Goal: Task Accomplishment & Management: Use online tool/utility

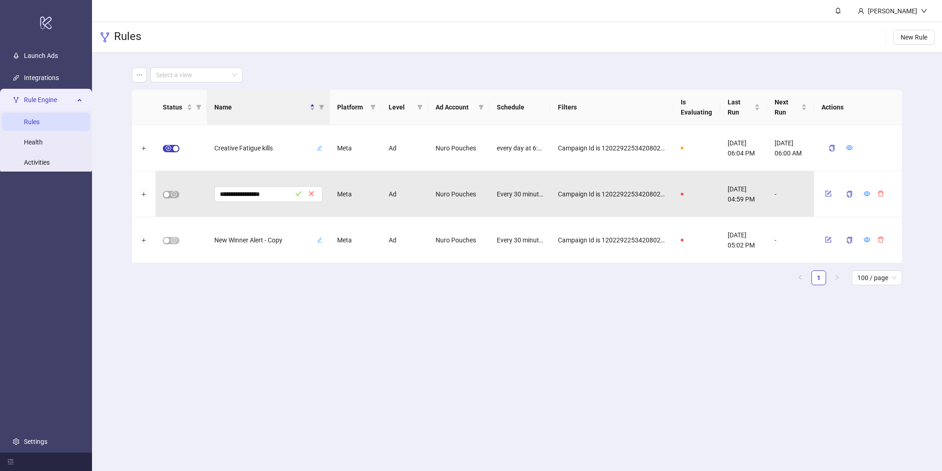
click at [40, 118] on link "Rules" at bounding box center [32, 121] width 16 height 7
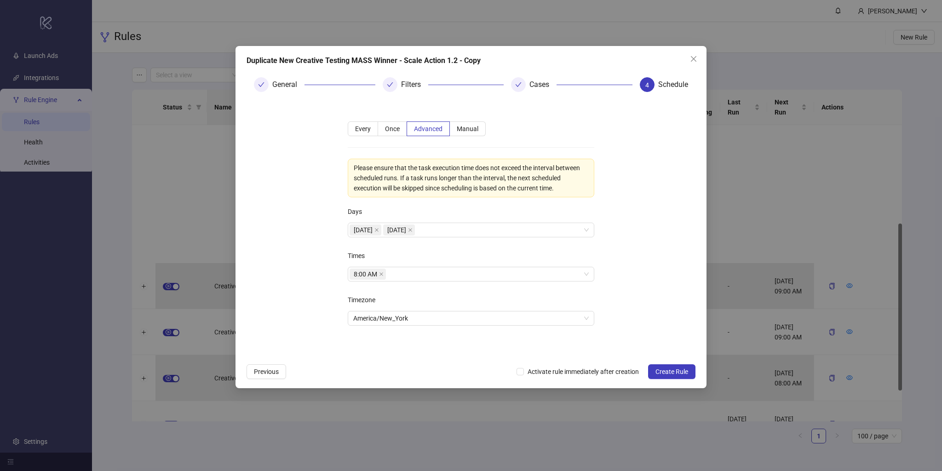
scroll to position [174, 0]
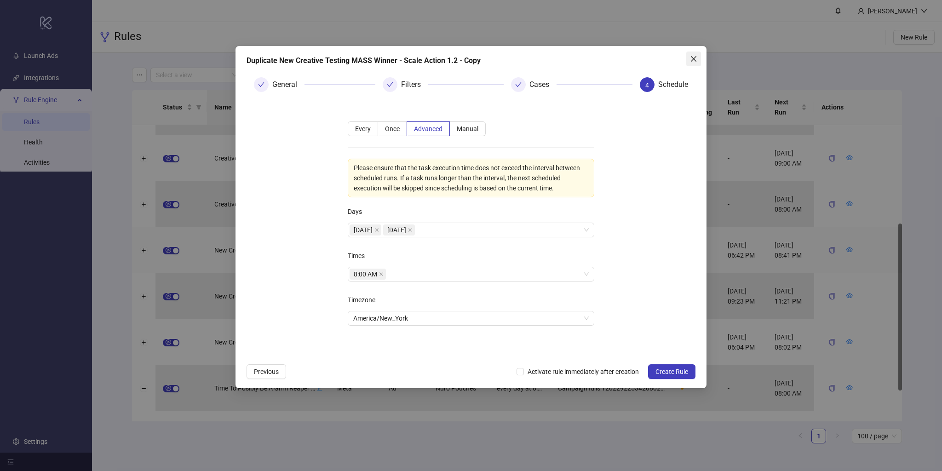
click at [696, 61] on icon "close" at bounding box center [694, 59] width 6 height 6
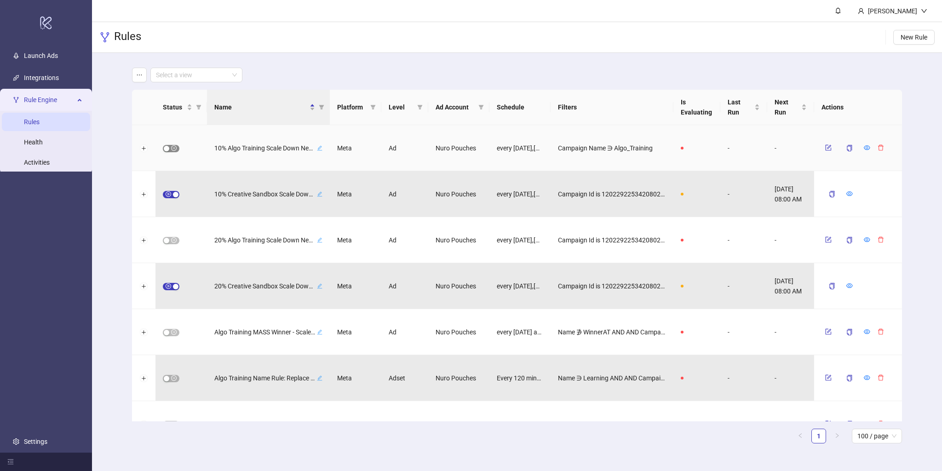
click at [170, 148] on button "button" at bounding box center [171, 148] width 17 height 7
click at [168, 241] on div "button" at bounding box center [167, 241] width 6 height 6
click at [167, 330] on div "button" at bounding box center [167, 333] width 6 height 6
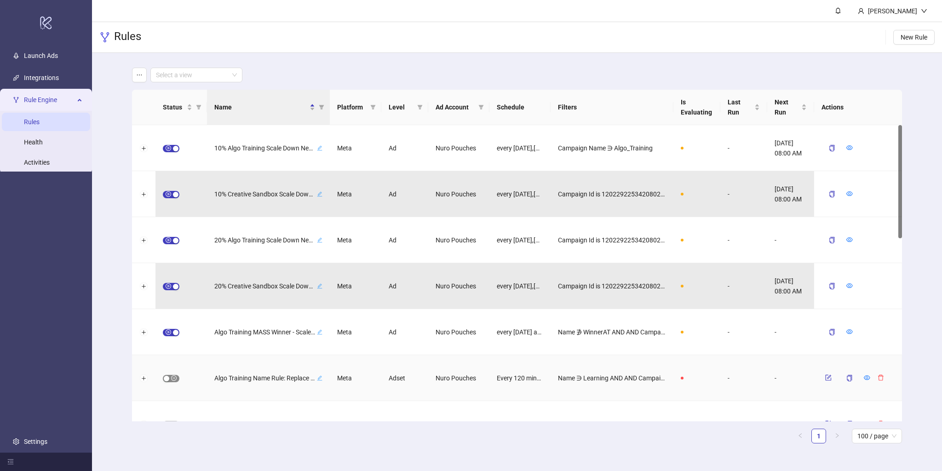
click at [169, 378] on div "button" at bounding box center [167, 379] width 6 height 6
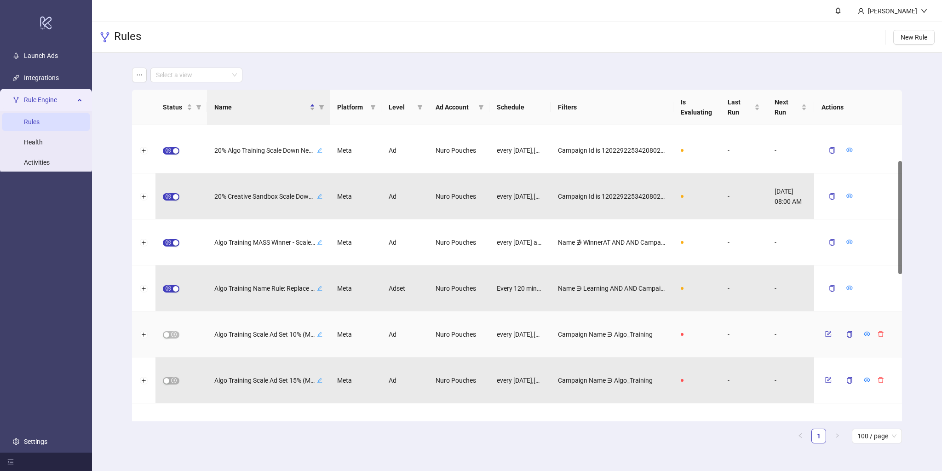
scroll to position [94, 0]
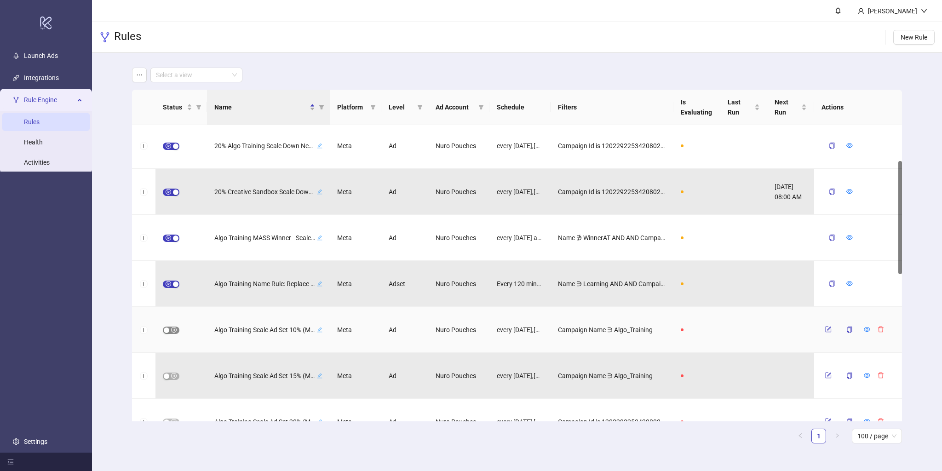
click at [171, 330] on span "button" at bounding box center [171, 330] width 17 height 7
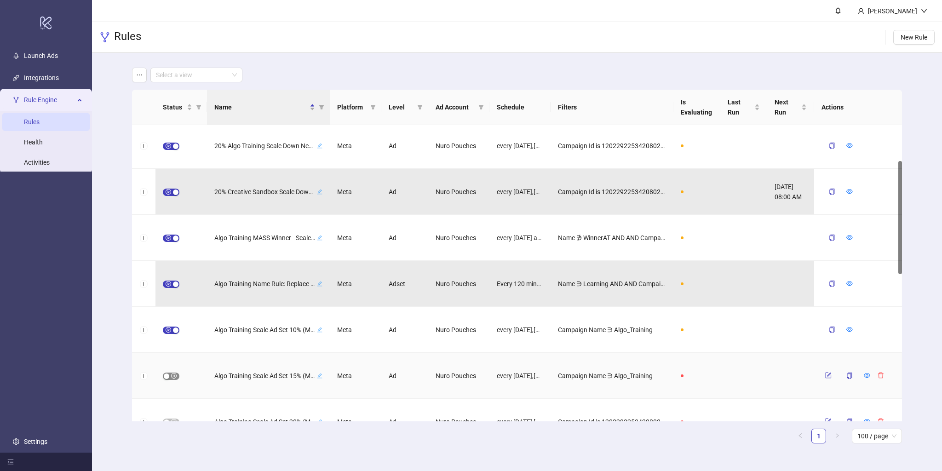
click at [167, 376] on div "button" at bounding box center [167, 376] width 6 height 6
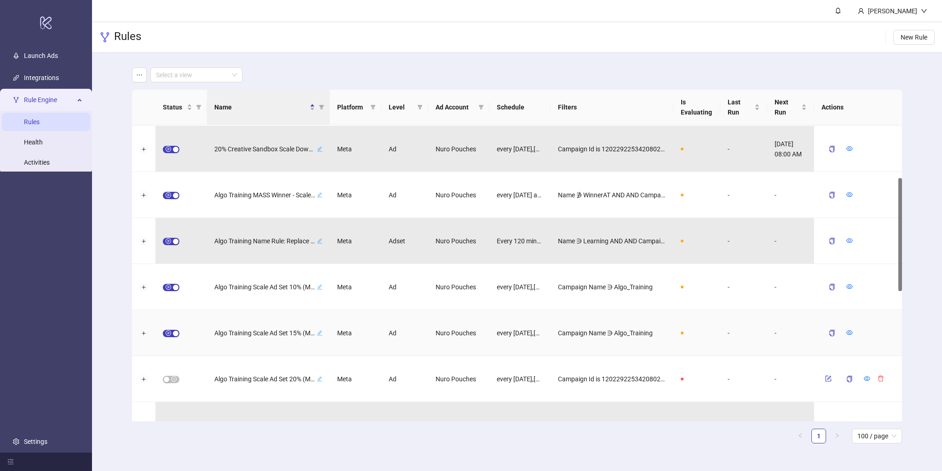
scroll to position [160, 0]
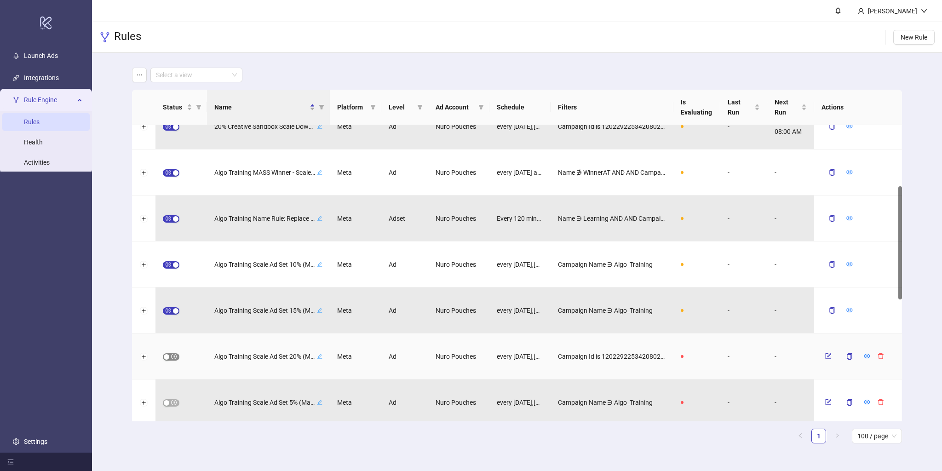
click at [166, 357] on div "button" at bounding box center [167, 357] width 6 height 6
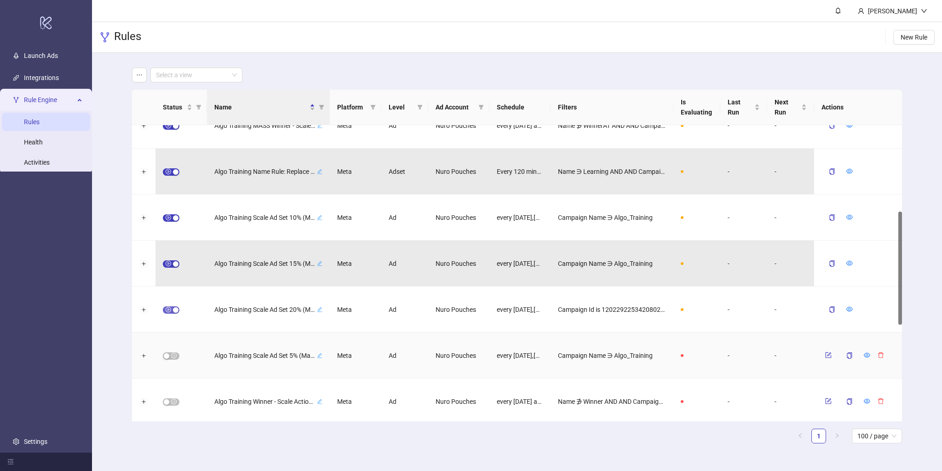
scroll to position [226, 0]
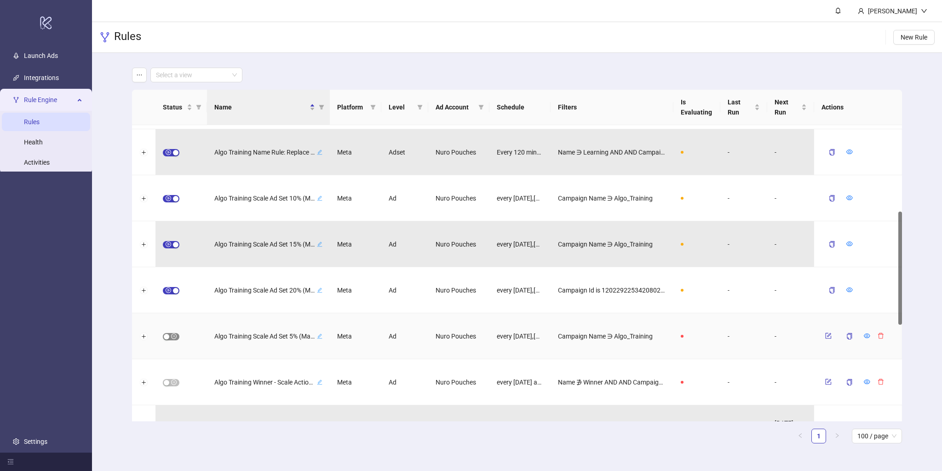
click at [169, 339] on span "button" at bounding box center [171, 336] width 17 height 7
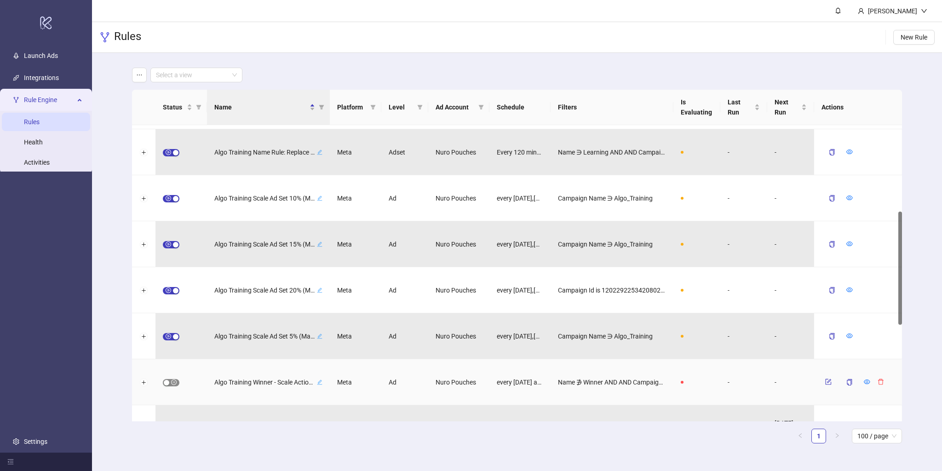
click at [168, 382] on div "button" at bounding box center [167, 383] width 6 height 6
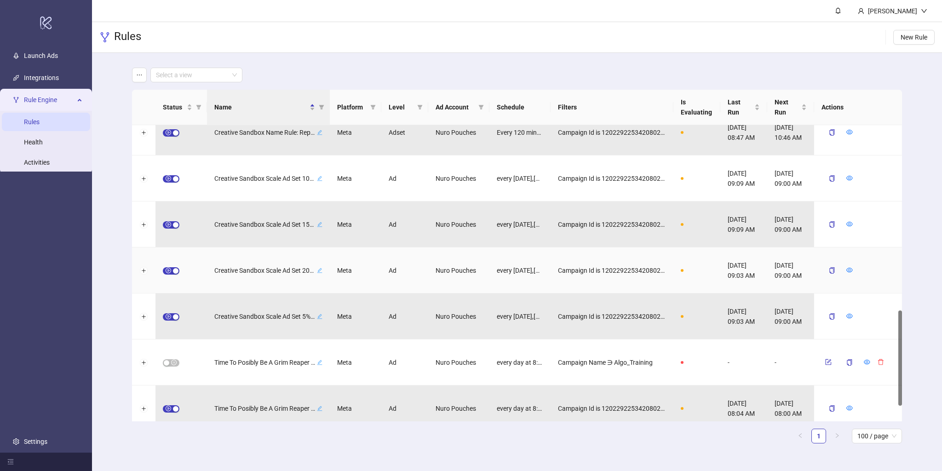
scroll to position [624, 0]
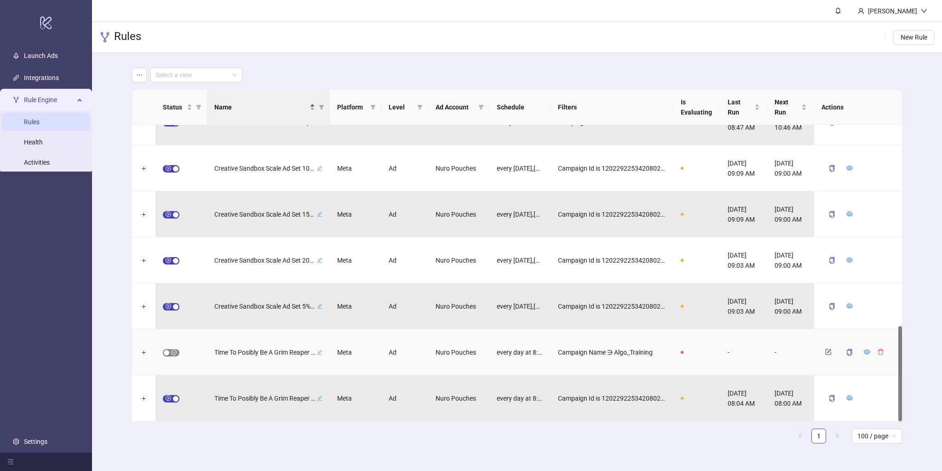
click at [171, 353] on span "button" at bounding box center [171, 352] width 17 height 7
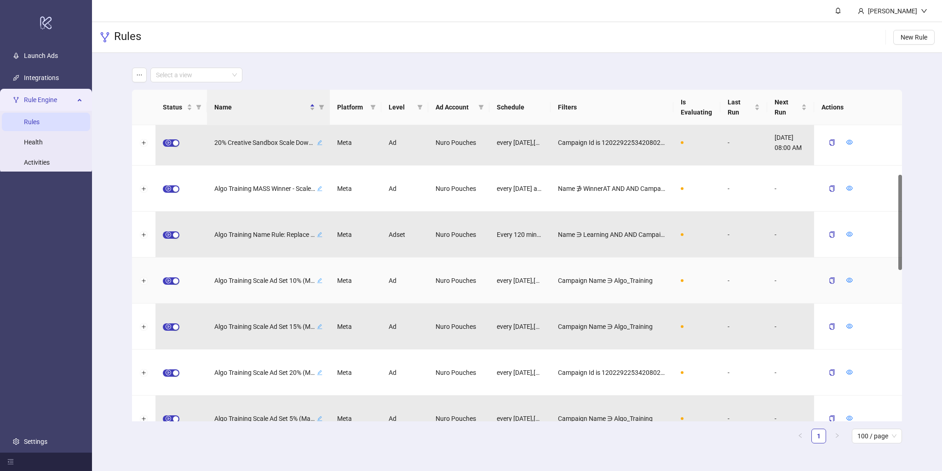
scroll to position [0, 0]
